Goal: Task Accomplishment & Management: Complete application form

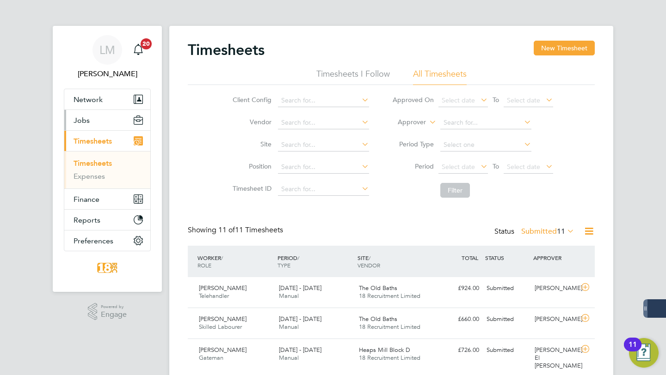
click at [85, 122] on span "Jobs" at bounding box center [81, 120] width 16 height 9
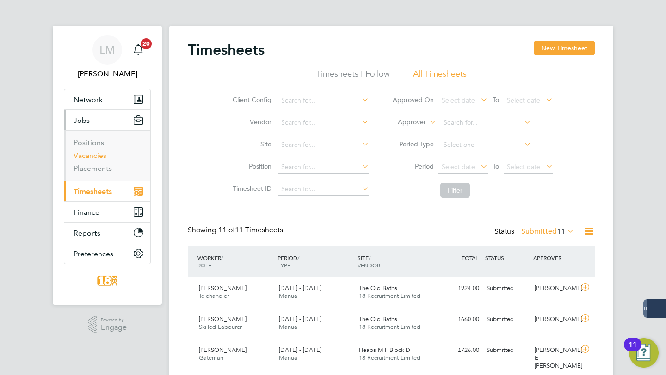
click at [88, 154] on link "Vacancies" at bounding box center [89, 155] width 33 height 9
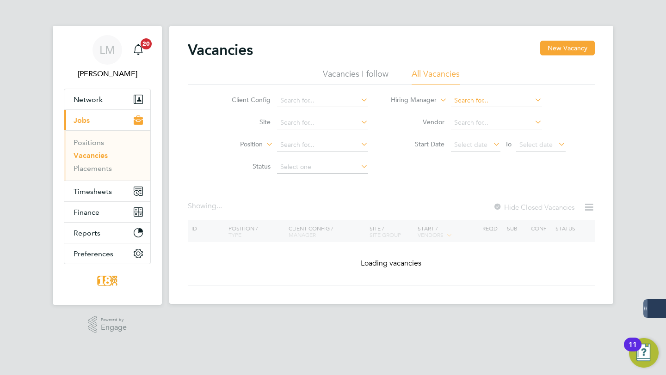
click at [500, 105] on input at bounding box center [496, 100] width 91 height 13
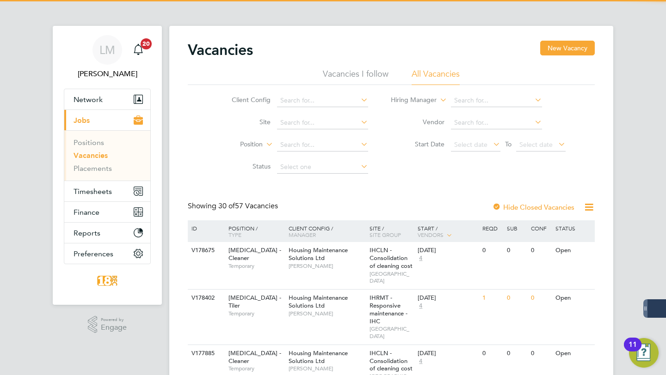
click at [384, 164] on div "Client Config Site Position Status Hiring Manager Vendor Start Date Select date…" at bounding box center [391, 131] width 407 height 93
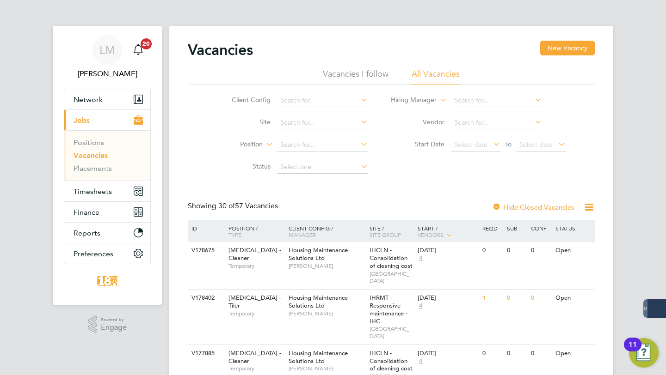
click at [342, 110] on li "Client Config" at bounding box center [293, 101] width 174 height 22
click at [316, 102] on input at bounding box center [322, 100] width 91 height 13
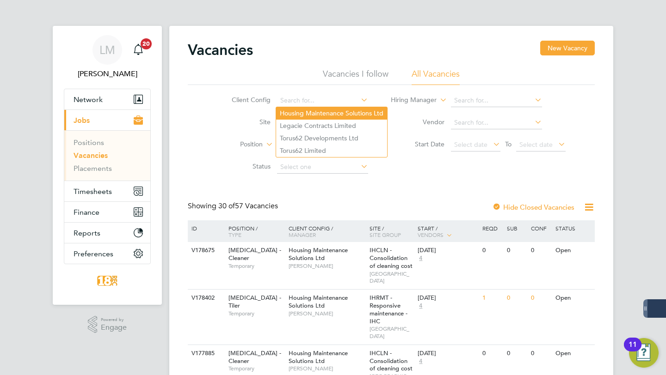
click at [313, 118] on li "Housing Maintenance Solutions Ltd" at bounding box center [331, 113] width 111 height 12
type input "Housing Maintenance Solutions Ltd"
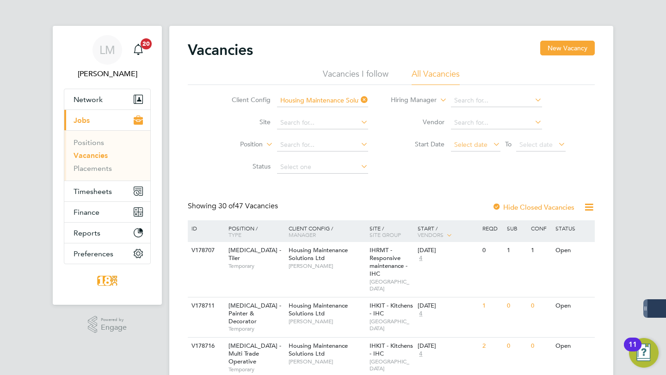
click at [484, 146] on span "Select date" at bounding box center [470, 145] width 33 height 8
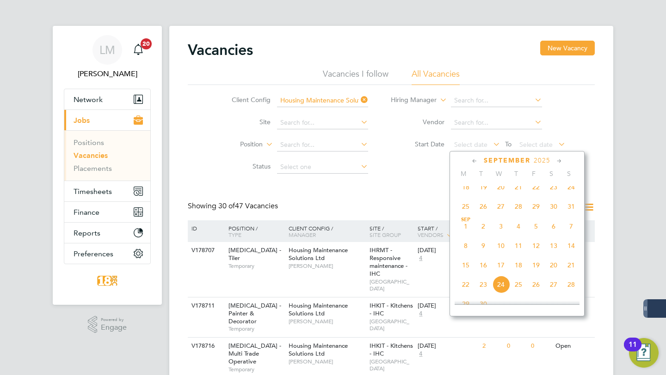
click at [470, 233] on span "Sep 1" at bounding box center [466, 227] width 18 height 18
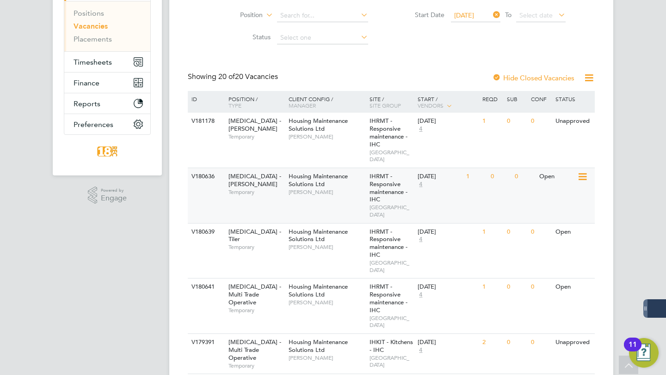
click at [316, 172] on span "Housing Maintenance Solutions Ltd" at bounding box center [317, 180] width 59 height 16
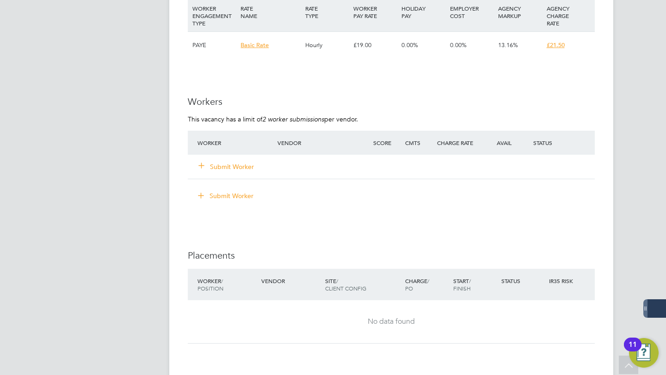
scroll to position [553, 0]
click at [215, 167] on button "Submit Worker" at bounding box center [226, 165] width 55 height 9
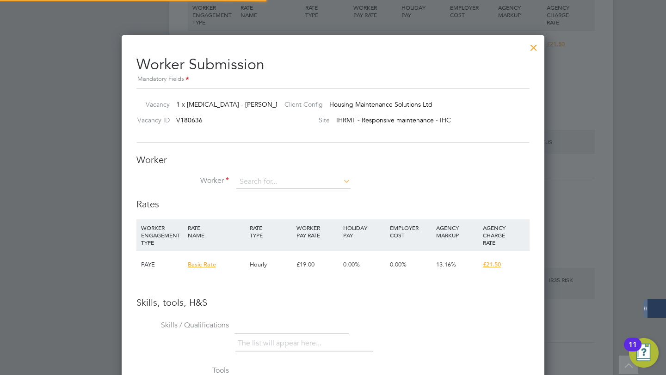
scroll to position [27, 62]
click at [265, 186] on input at bounding box center [293, 182] width 114 height 14
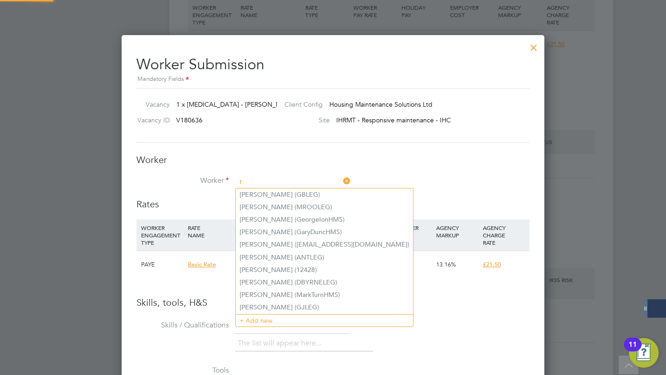
scroll to position [583, 423]
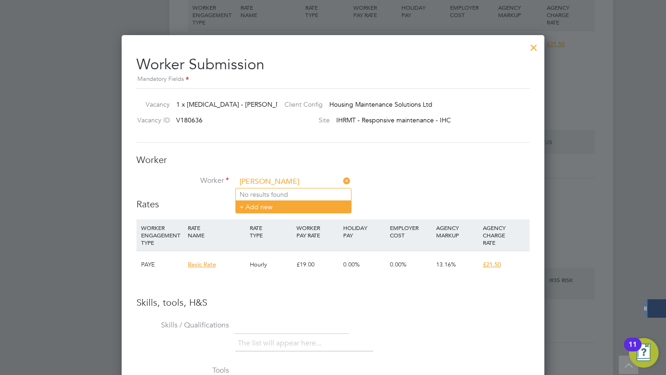
type input "[PERSON_NAME]"
click at [282, 204] on li "+ Add new" at bounding box center [293, 207] width 115 height 12
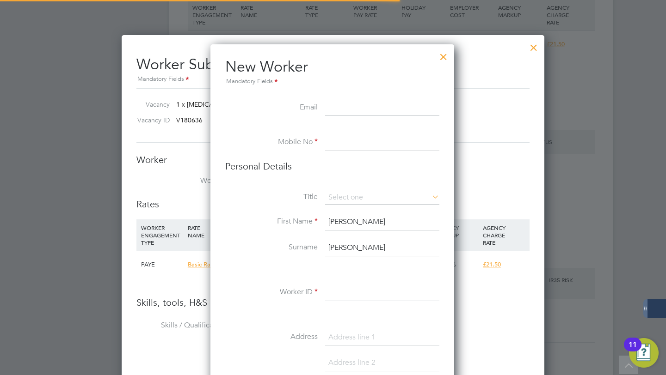
scroll to position [780, 245]
click at [329, 221] on input "[PERSON_NAME]" at bounding box center [382, 222] width 114 height 17
type input "[PERSON_NAME]"
click at [367, 302] on li "Worker ID" at bounding box center [332, 298] width 214 height 26
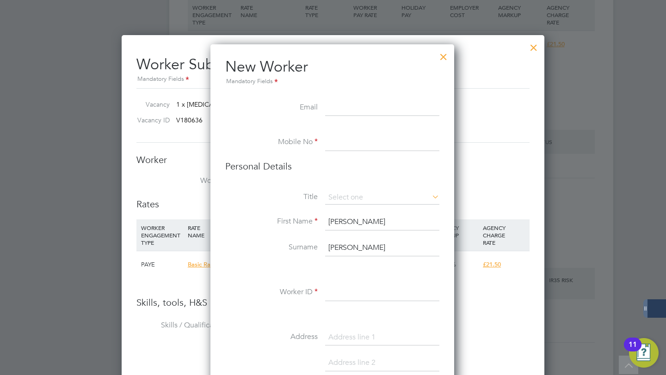
click at [359, 296] on input at bounding box center [382, 293] width 114 height 17
paste input "[URL][DOMAIN_NAME]"
type input "[URL][DOMAIN_NAME]"
type input "28359"
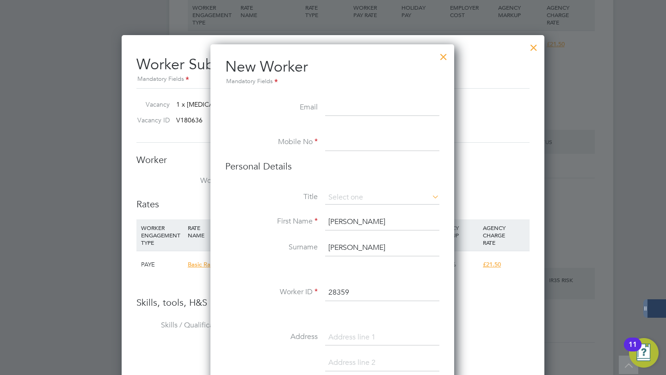
click at [352, 153] on li "Mobile No" at bounding box center [332, 148] width 214 height 26
click at [351, 143] on input at bounding box center [382, 143] width 114 height 17
type input "07860371412"
click at [369, 111] on input at bounding box center [382, 108] width 114 height 17
paste input "[EMAIL_ADDRESS][DOMAIN_NAME]"
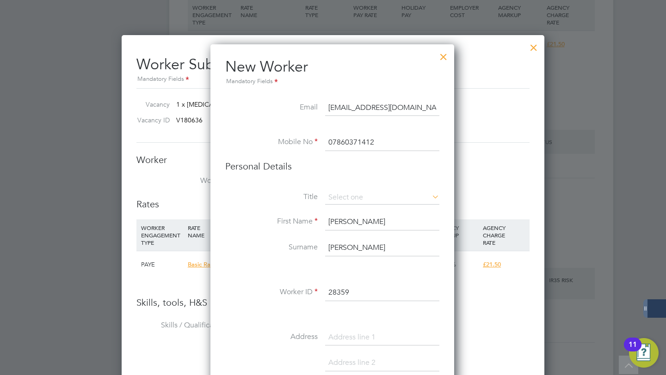
type input "[EMAIL_ADDRESS][DOMAIN_NAME]"
click at [363, 342] on input at bounding box center [382, 338] width 114 height 17
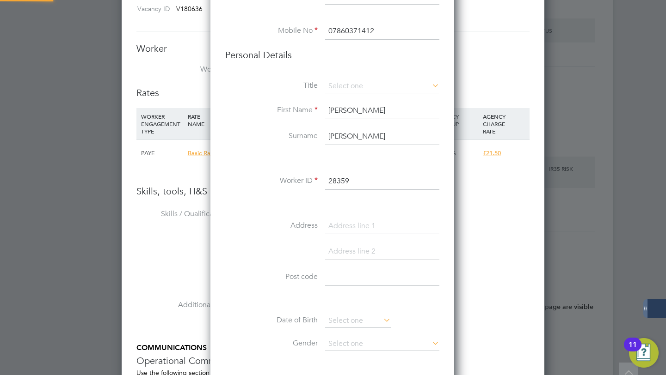
scroll to position [686, 0]
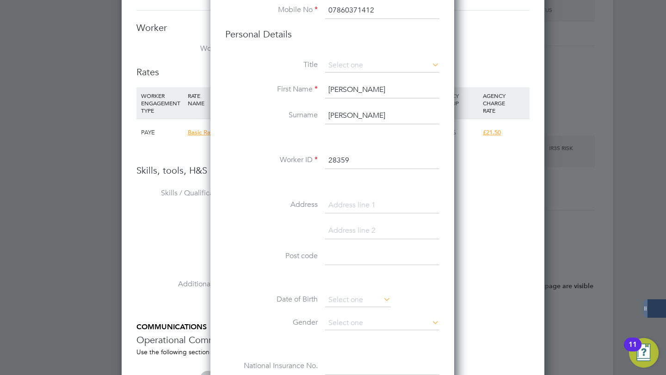
paste input "[STREET_ADDRESS][PERSON_NAME]"
drag, startPoint x: 438, startPoint y: 202, endPoint x: 408, endPoint y: 203, distance: 29.6
click at [408, 203] on input "[STREET_ADDRESS][PERSON_NAME]" at bounding box center [382, 205] width 114 height 17
type input "[STREET_ADDRESS][PERSON_NAME]"
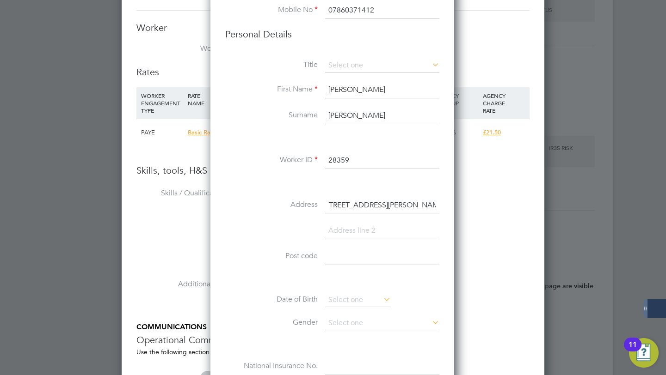
scroll to position [0, 0]
click at [371, 249] on input at bounding box center [382, 257] width 114 height 17
paste input "L33 4EA"
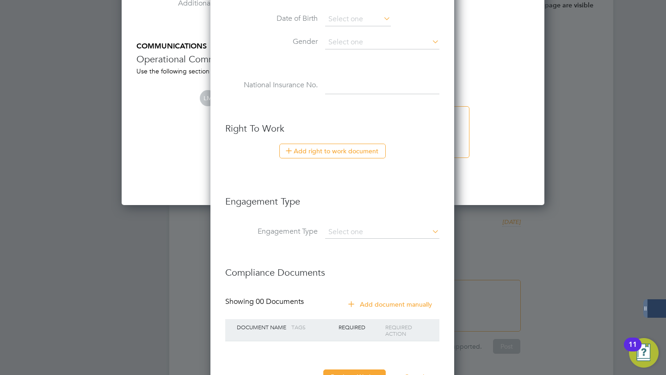
scroll to position [982, 0]
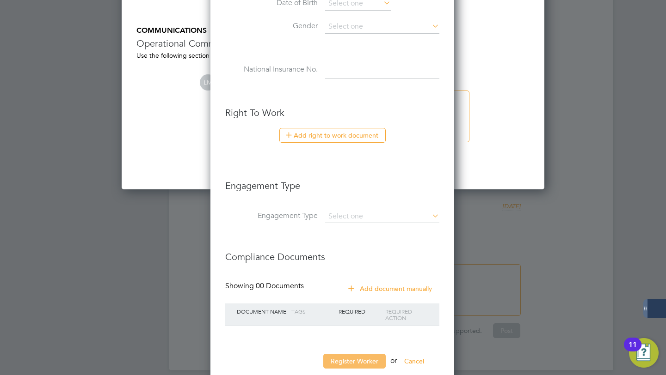
type input "L33 4EA"
click at [348, 356] on button "Register Worker" at bounding box center [354, 361] width 62 height 15
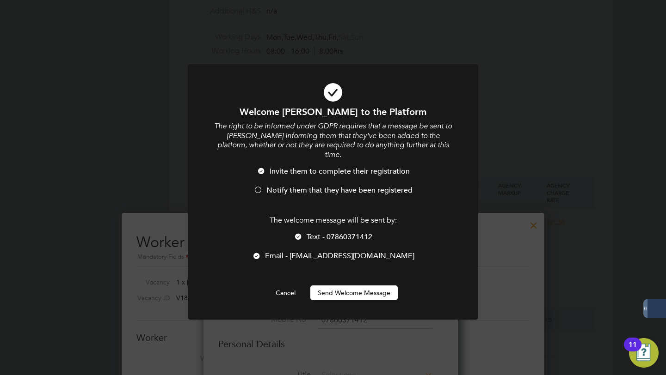
click at [338, 286] on button "Send Welcome Message" at bounding box center [353, 293] width 87 height 15
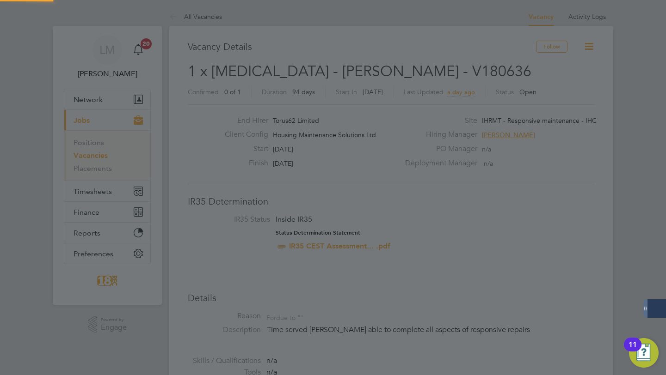
scroll to position [375, 0]
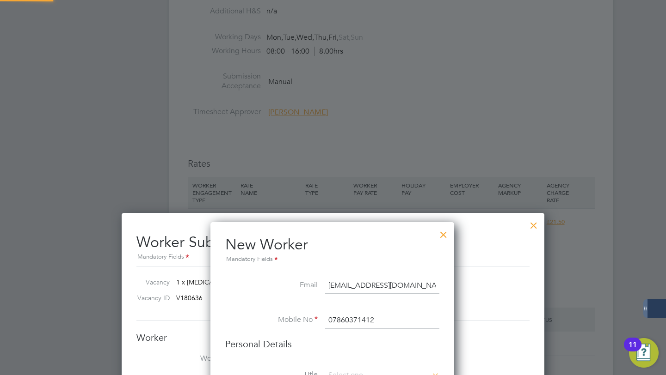
type input "[PERSON_NAME] (28359)"
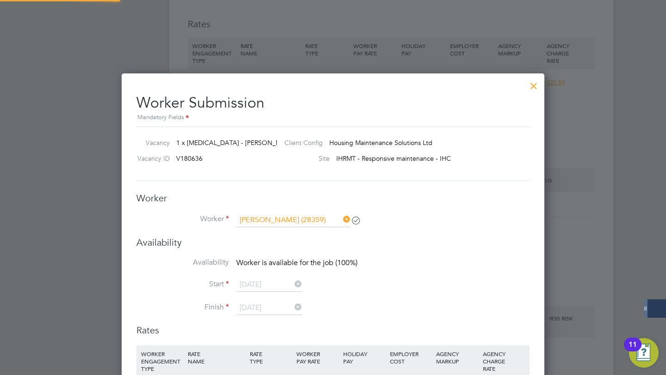
scroll to position [553, 0]
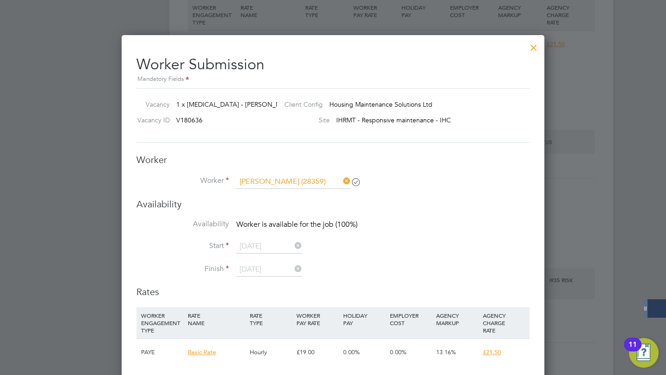
click at [532, 54] on div at bounding box center [533, 45] width 17 height 17
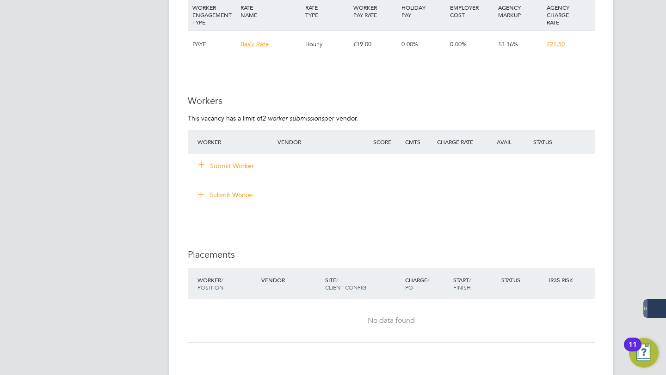
click at [245, 160] on div "Submit Worker" at bounding box center [243, 166] width 96 height 17
click at [243, 162] on button "Submit Worker" at bounding box center [226, 165] width 55 height 9
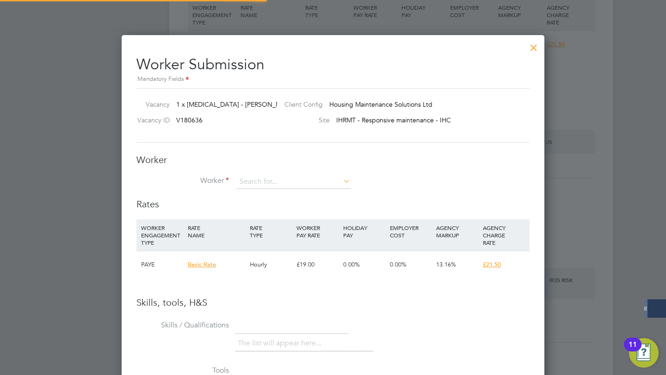
scroll to position [583, 423]
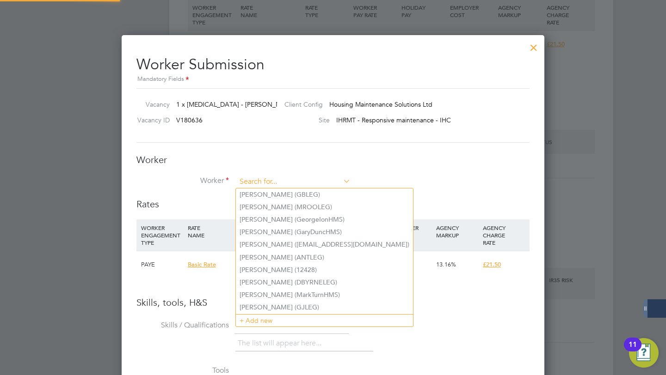
click at [258, 178] on input at bounding box center [293, 182] width 114 height 14
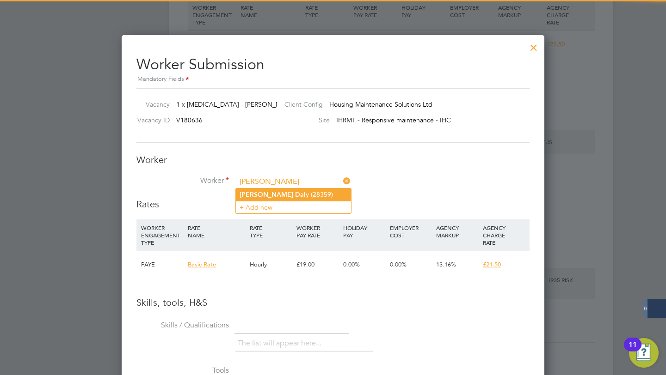
type input "[PERSON_NAME] (28359)"
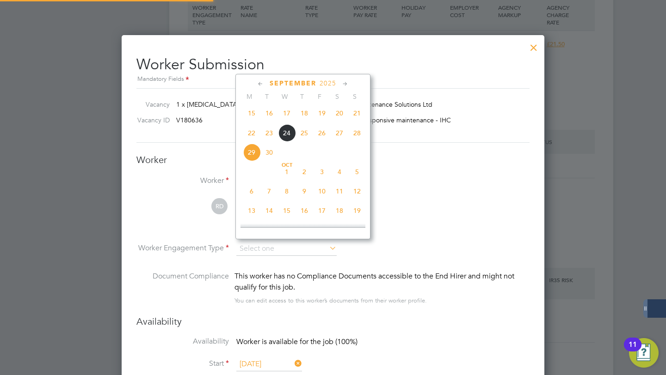
scroll to position [5, 5]
click at [437, 220] on li "RD [PERSON_NAME] View details m: 07860371412 [EMAIL_ADDRESS][DOMAIN_NAME]" at bounding box center [332, 220] width 393 height 44
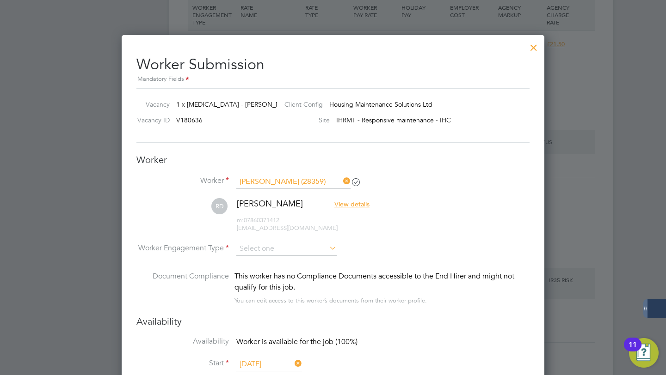
click at [213, 247] on label "Worker Engagement Type" at bounding box center [182, 249] width 92 height 10
click at [263, 244] on input at bounding box center [286, 249] width 100 height 14
click at [262, 269] on li "PAYE" at bounding box center [286, 274] width 101 height 12
type input "PAYE"
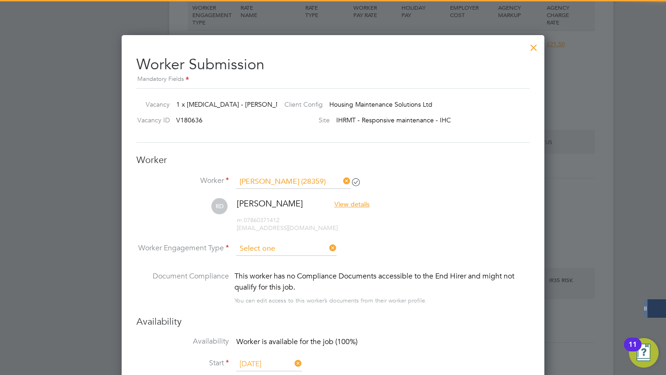
click at [269, 247] on input at bounding box center [286, 249] width 100 height 14
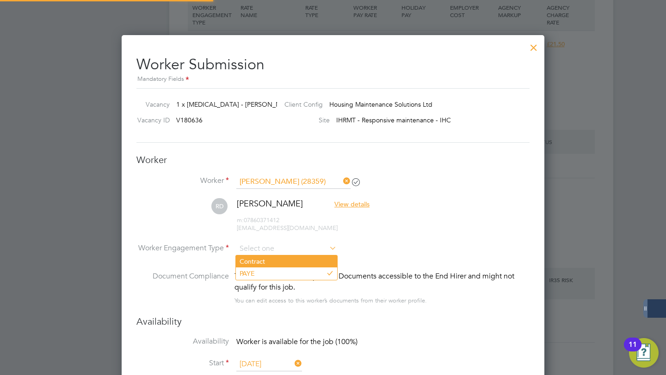
click at [260, 261] on li "Contract" at bounding box center [286, 262] width 101 height 12
type input "Contract"
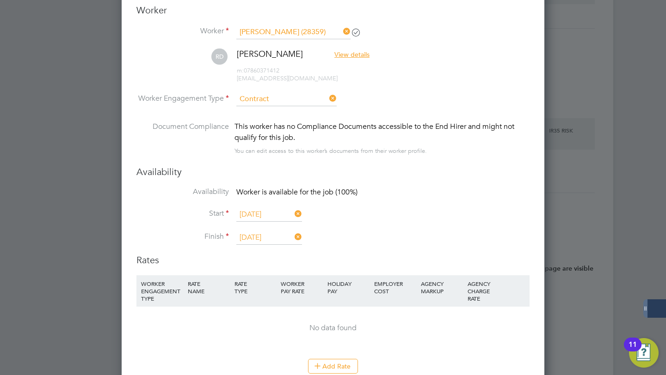
click at [268, 110] on li "Worker Engagement Type [DEMOGRAPHIC_DATA]" at bounding box center [332, 106] width 393 height 29
click at [265, 101] on input at bounding box center [286, 99] width 100 height 14
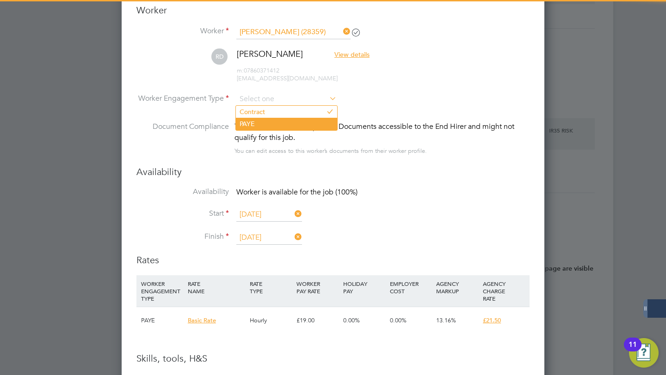
click at [263, 125] on li "PAYE" at bounding box center [286, 124] width 101 height 12
type input "PAYE"
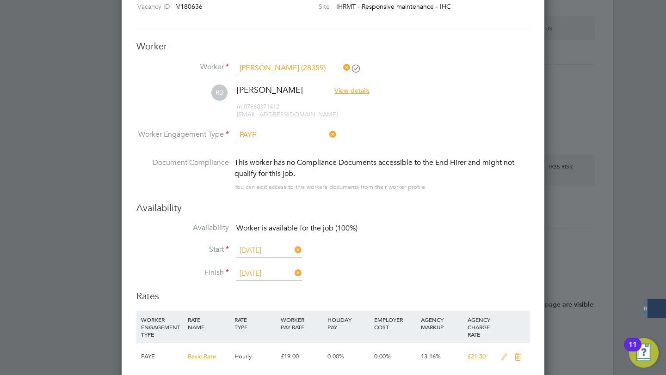
click at [271, 132] on input "PAYE" at bounding box center [286, 136] width 100 height 14
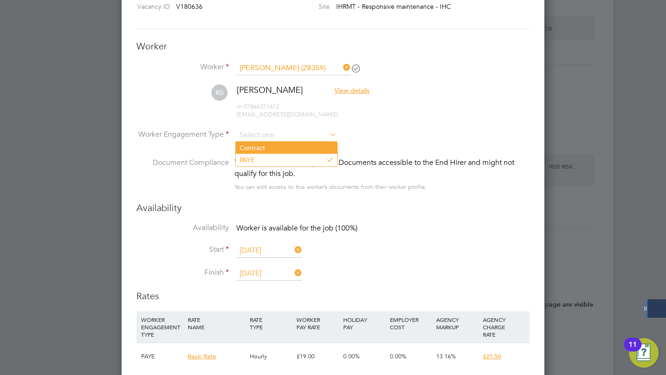
click at [262, 146] on li "Contract" at bounding box center [286, 148] width 101 height 12
type input "Contract"
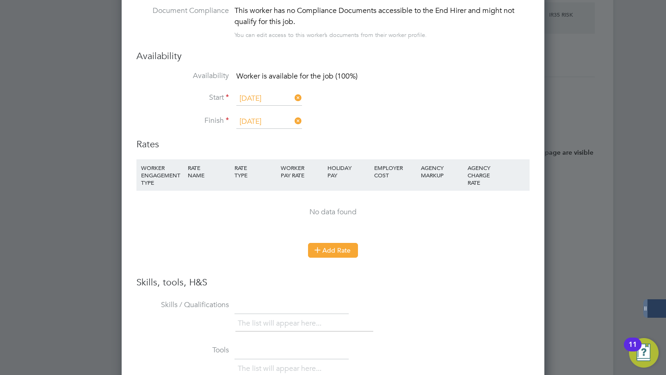
click at [318, 255] on button "Add Rate" at bounding box center [333, 250] width 50 height 15
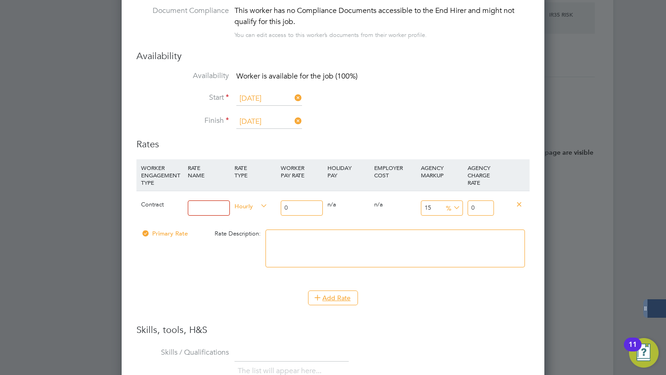
click at [214, 213] on input at bounding box center [209, 208] width 42 height 15
type input "[PERSON_NAME]"
click at [295, 205] on input "0" at bounding box center [302, 208] width 42 height 15
type input "1"
type input "1.15"
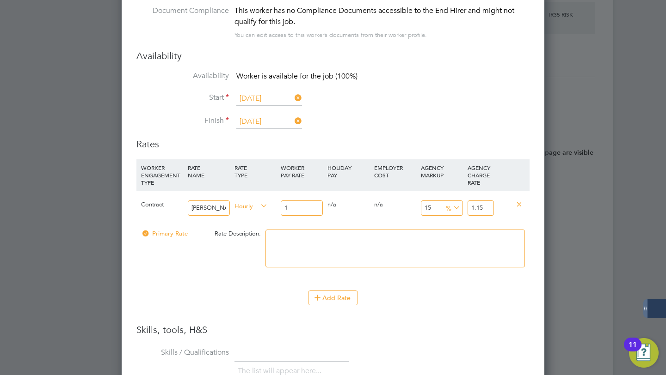
type input "19"
type input "21.85"
type input "19"
click at [434, 204] on input "15" at bounding box center [442, 208] width 42 height 15
type input "1"
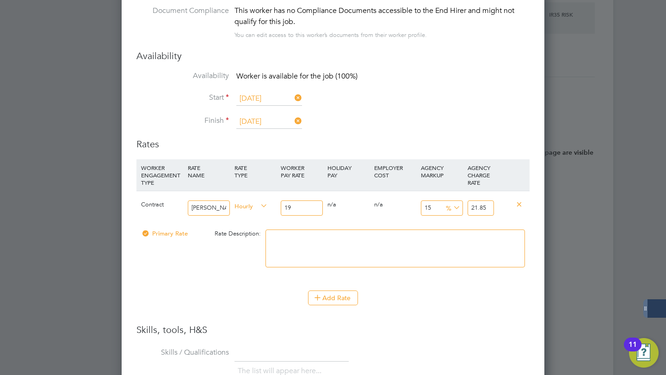
type input "19.19"
type input "13"
type input "21.47"
type input "13.1"
type input "21.489"
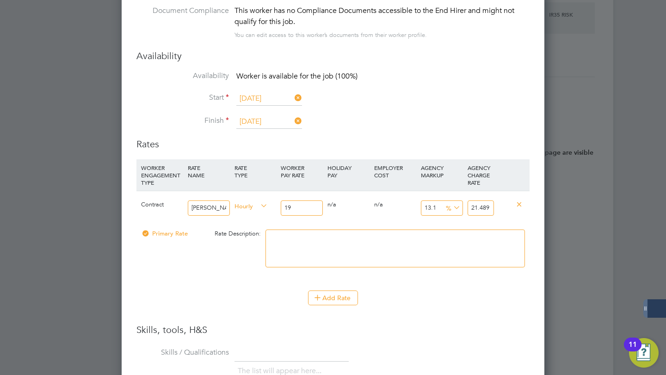
type input "13.16"
type input "21.5004"
type input "13.16"
click at [472, 294] on div "Add Rate" at bounding box center [332, 298] width 393 height 15
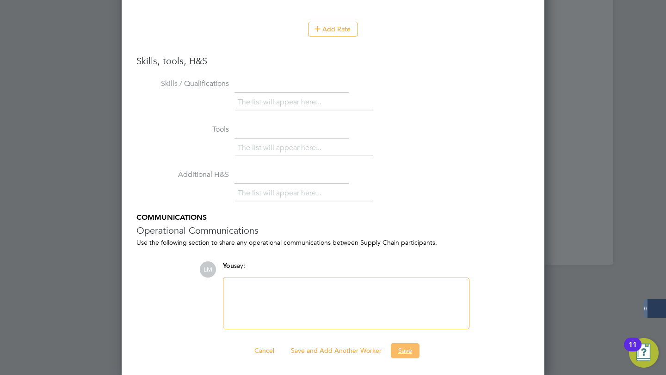
click at [408, 351] on button "Save" at bounding box center [405, 350] width 29 height 15
